Goal: Task Accomplishment & Management: Manage account settings

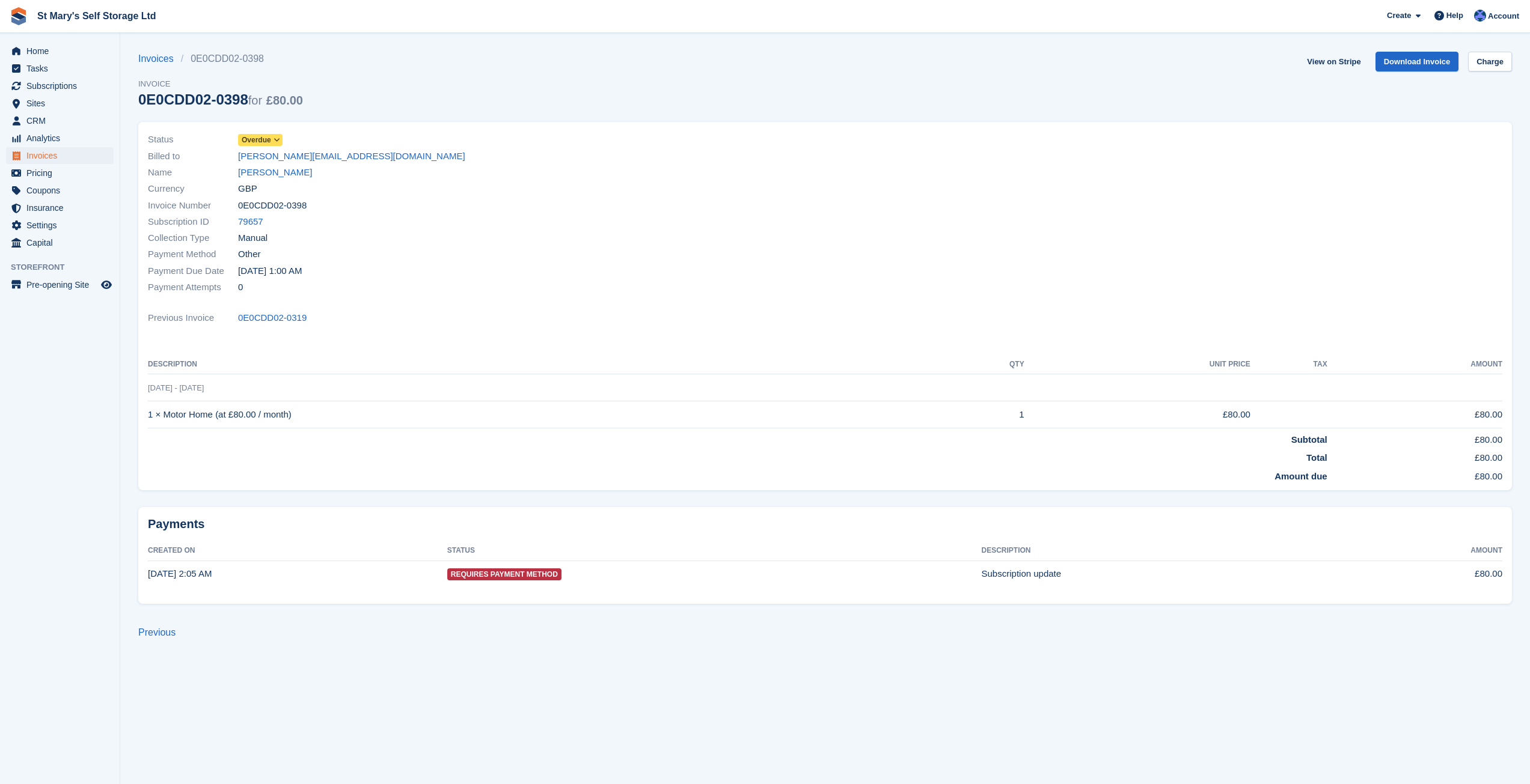
click at [279, 134] on span "Overdue" at bounding box center [260, 140] width 45 height 12
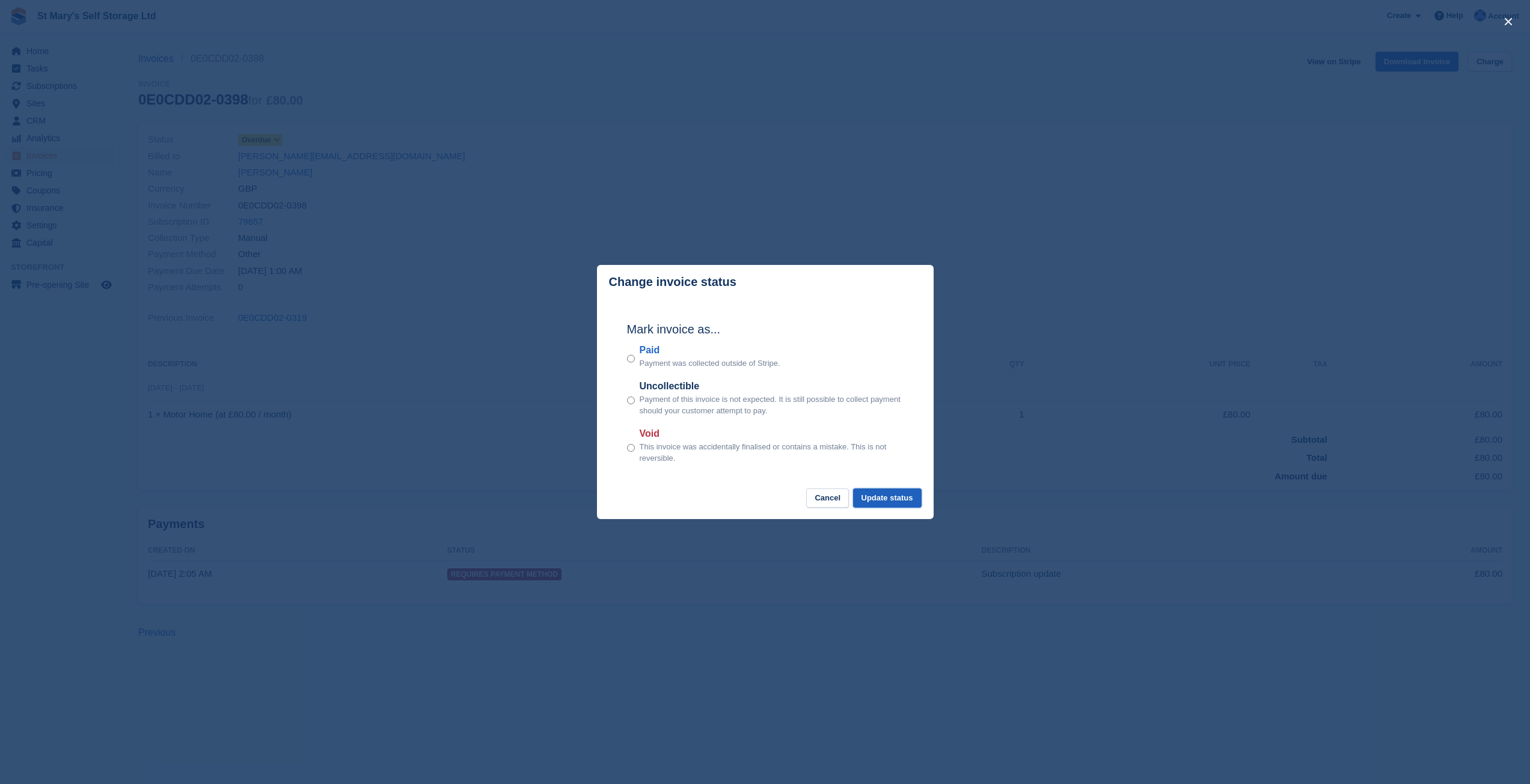
click at [883, 501] on button "Update status" at bounding box center [888, 498] width 68 height 20
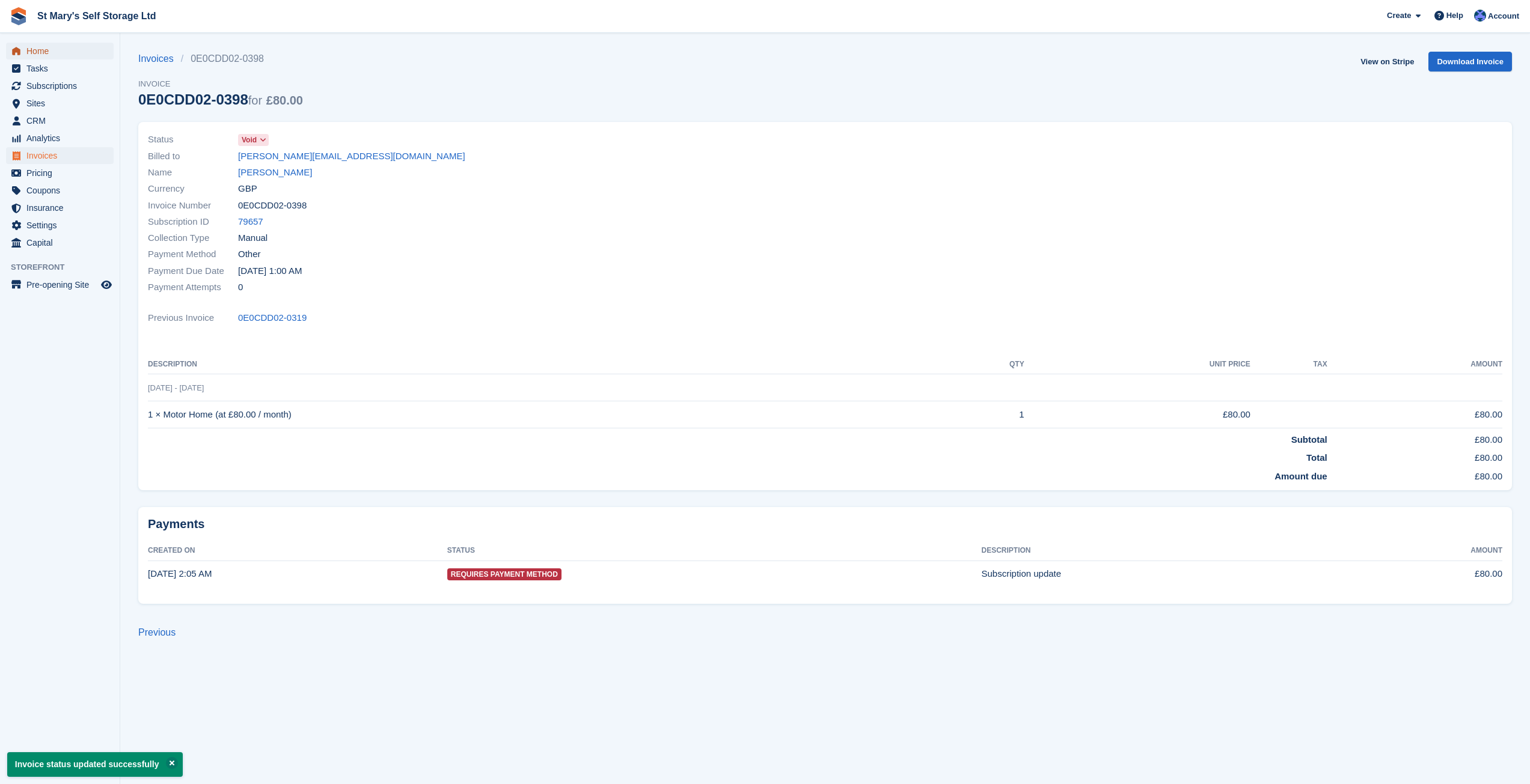
click at [43, 51] on span "Home" at bounding box center [62, 50] width 72 height 17
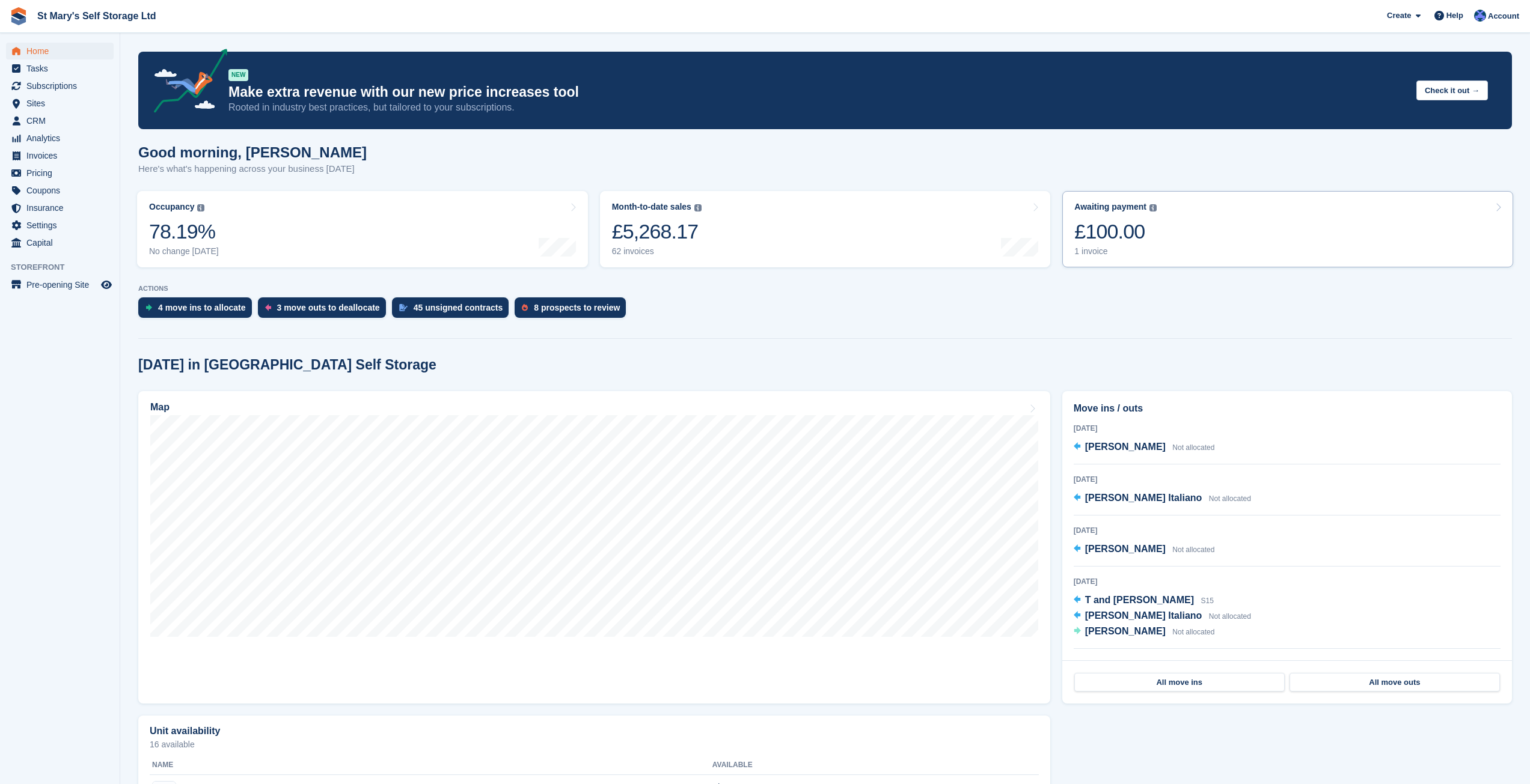
click at [1130, 232] on div "£100.00" at bounding box center [1115, 231] width 82 height 24
click at [687, 227] on div "£5,268.17" at bounding box center [657, 231] width 90 height 24
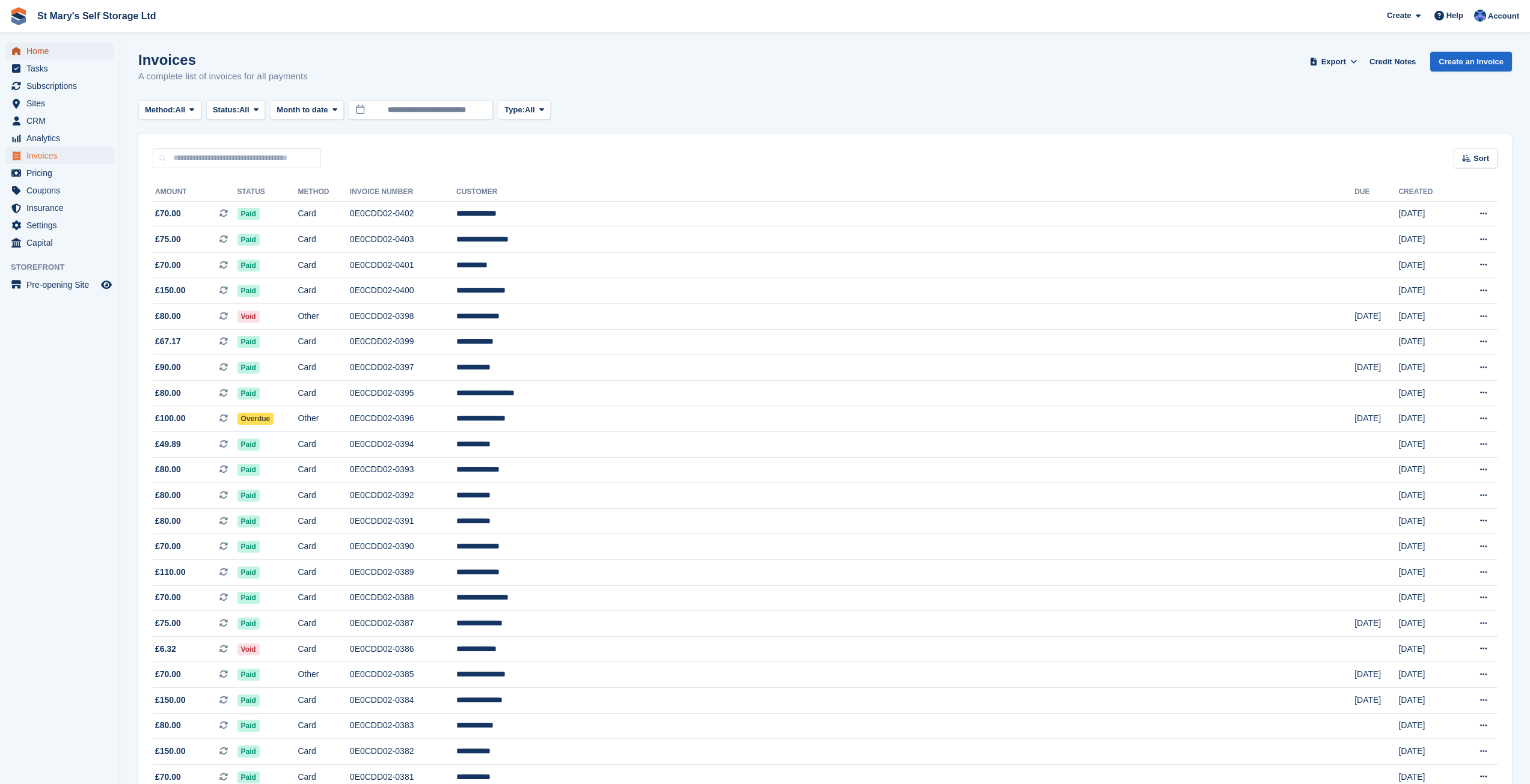
click at [38, 55] on span "Home" at bounding box center [62, 50] width 72 height 17
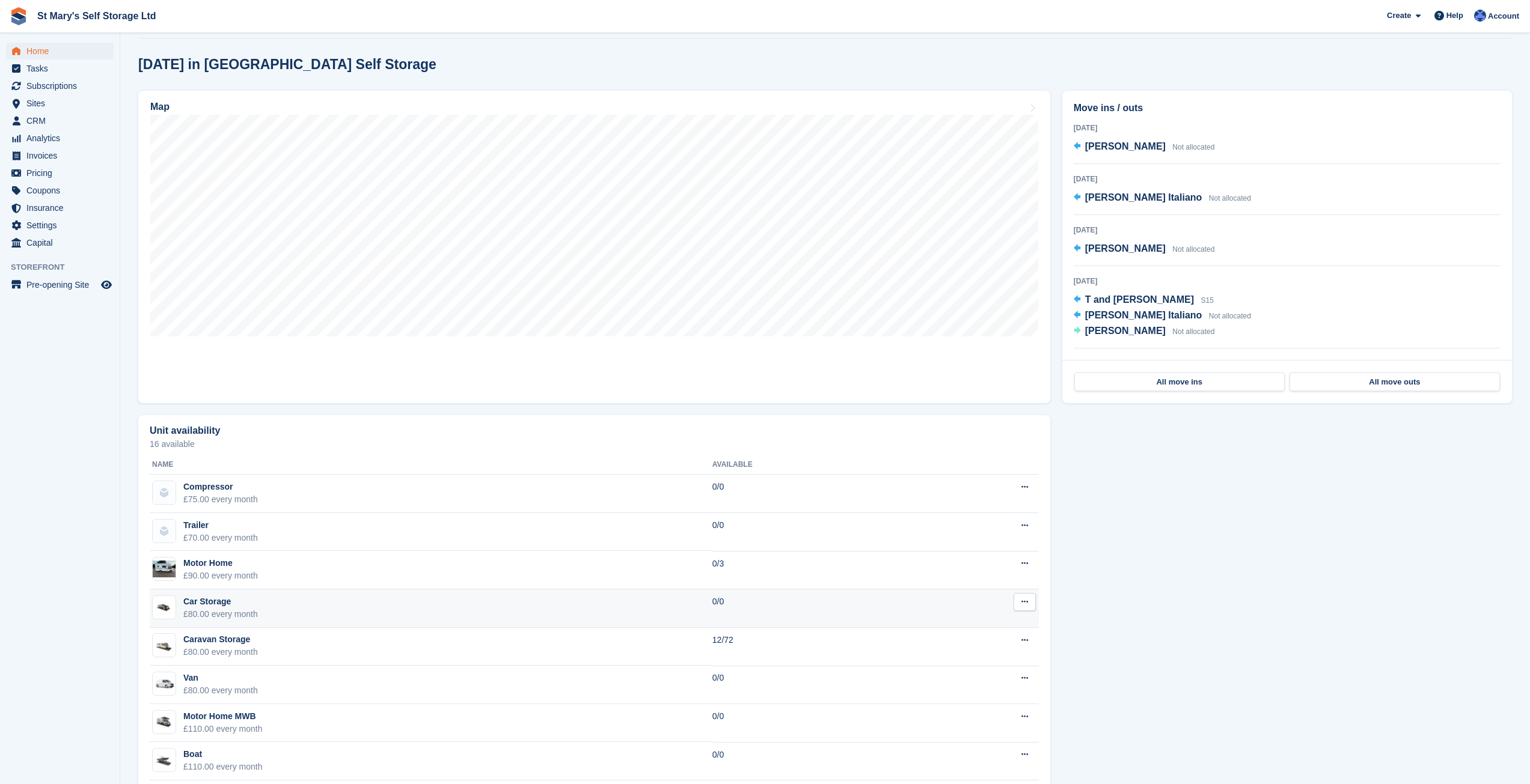
scroll to position [554, 0]
